Goal: Go to known website: Access a specific website the user already knows

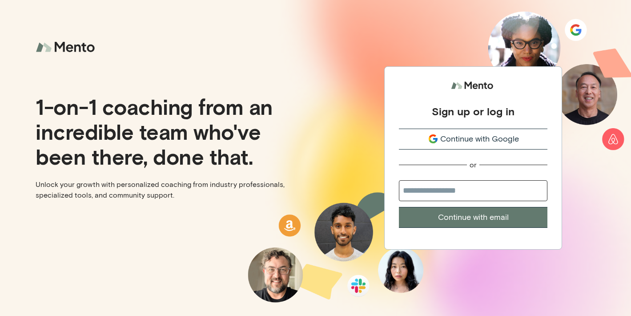
click at [486, 143] on span "Continue with Google" at bounding box center [479, 139] width 79 height 12
